Goal: Contribute content

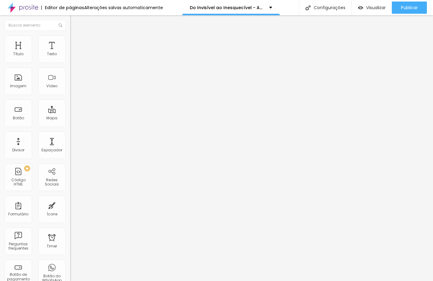
click at [70, 59] on button "button" at bounding box center [74, 55] width 9 height 6
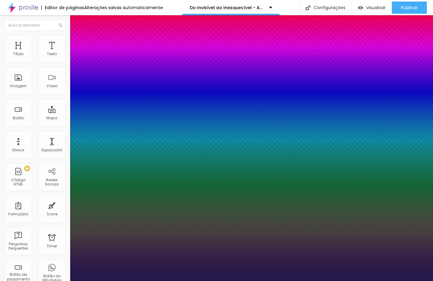
type input "1"
type input "58"
type input "1"
type input "57"
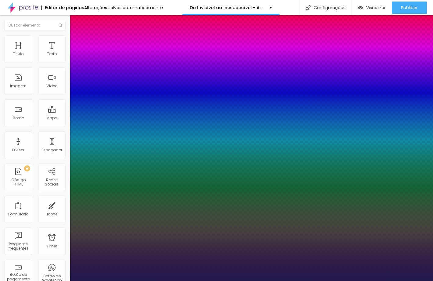
type input "57"
type input "1"
type input "52"
type input "1"
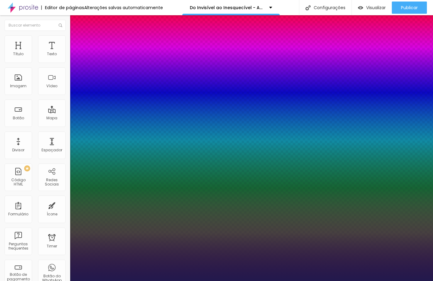
type input "46"
type input "1"
type input "45"
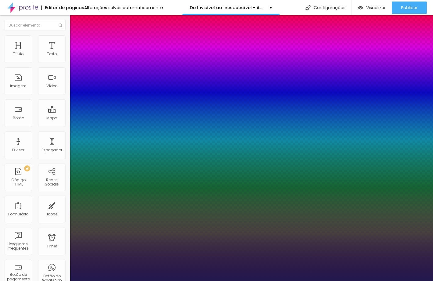
type input "1"
type input "40"
type input "1"
type input "38"
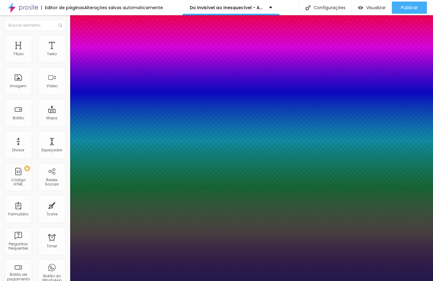
type input "38"
type input "1"
type input "39"
type input "1"
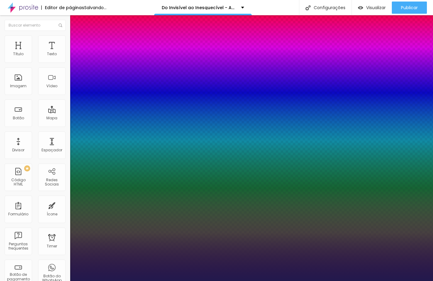
type input "40"
type input "1"
type input "41"
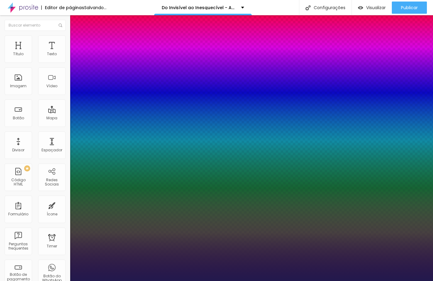
type input "1"
type input "42"
type input "1"
drag, startPoint x: 102, startPoint y: 102, endPoint x: 95, endPoint y: 101, distance: 7.3
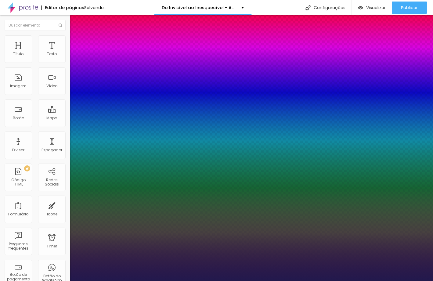
type input "42"
type input "1"
click at [273, 281] on div at bounding box center [216, 281] width 433 height 0
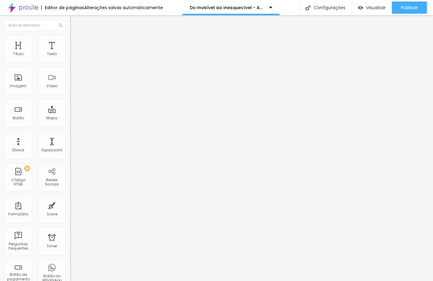
click at [70, 161] on div "Editar Texto Estilo Avançado Tipografia Voltar ao padrão Sombra DESATIVADO Volt…" at bounding box center [105, 148] width 70 height 266
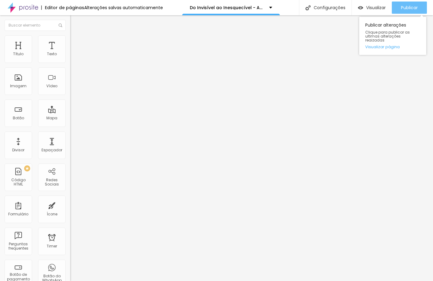
click at [406, 8] on span "Publicar" at bounding box center [409, 7] width 17 height 5
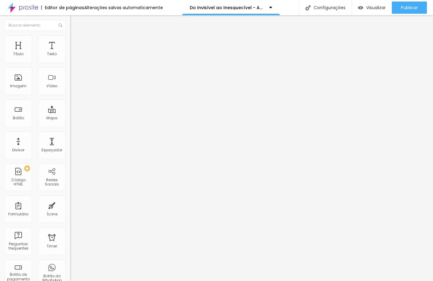
paste input "wu155te2"
type input "https://pay.hotmart.com/Y99802056M?off=wu155te2"
click at [70, 133] on div at bounding box center [105, 133] width 70 height 0
paste input "wu155te2"
type input "https://pay.hotmart.com/Y99802056M?off=wu155te2"
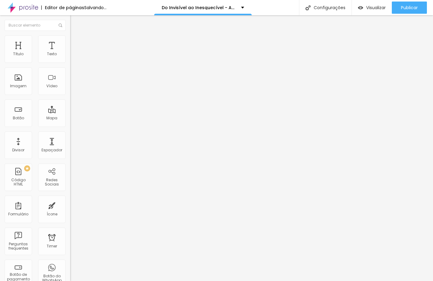
click at [70, 133] on div at bounding box center [105, 133] width 70 height 0
paste input "wu155te2"
type input "https://pay.hotmart.com/Y99802056M?off=wu155te2"
click at [70, 133] on div at bounding box center [105, 133] width 70 height 0
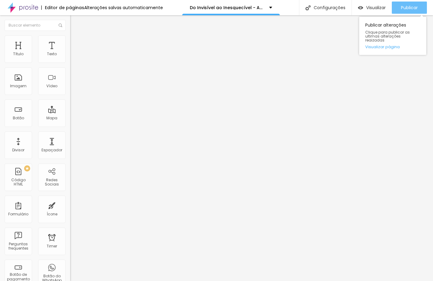
click at [408, 8] on span "Publicar" at bounding box center [409, 7] width 17 height 5
click at [401, 9] on span "Publicar" at bounding box center [409, 7] width 17 height 5
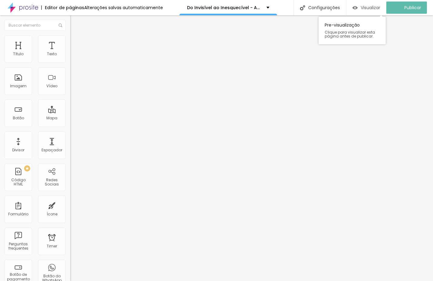
click at [372, 8] on span "Visualizar" at bounding box center [370, 7] width 20 height 5
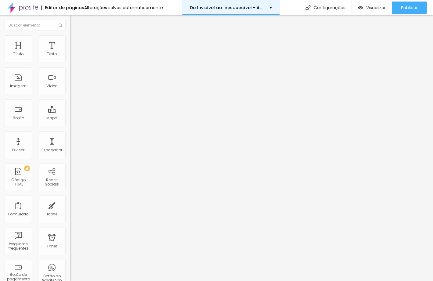
click at [267, 8] on div "Do Invisível ao Inesquecível - AMEEI" at bounding box center [231, 7] width 82 height 4
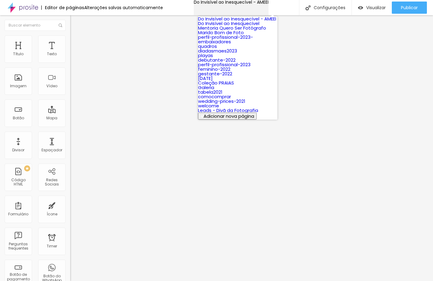
click at [267, 4] on div "Do Invisível ao Inesquecível - AMEEI" at bounding box center [231, 2] width 75 height 4
